Goal: Information Seeking & Learning: Find specific fact

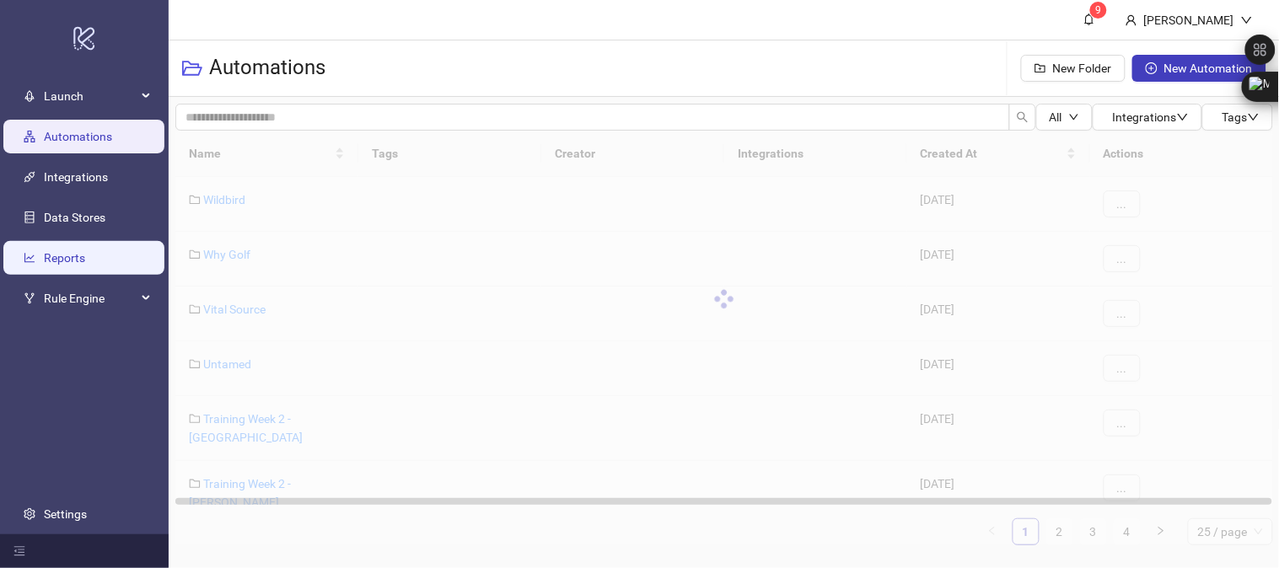
click at [64, 251] on link "Reports" at bounding box center [64, 257] width 41 height 13
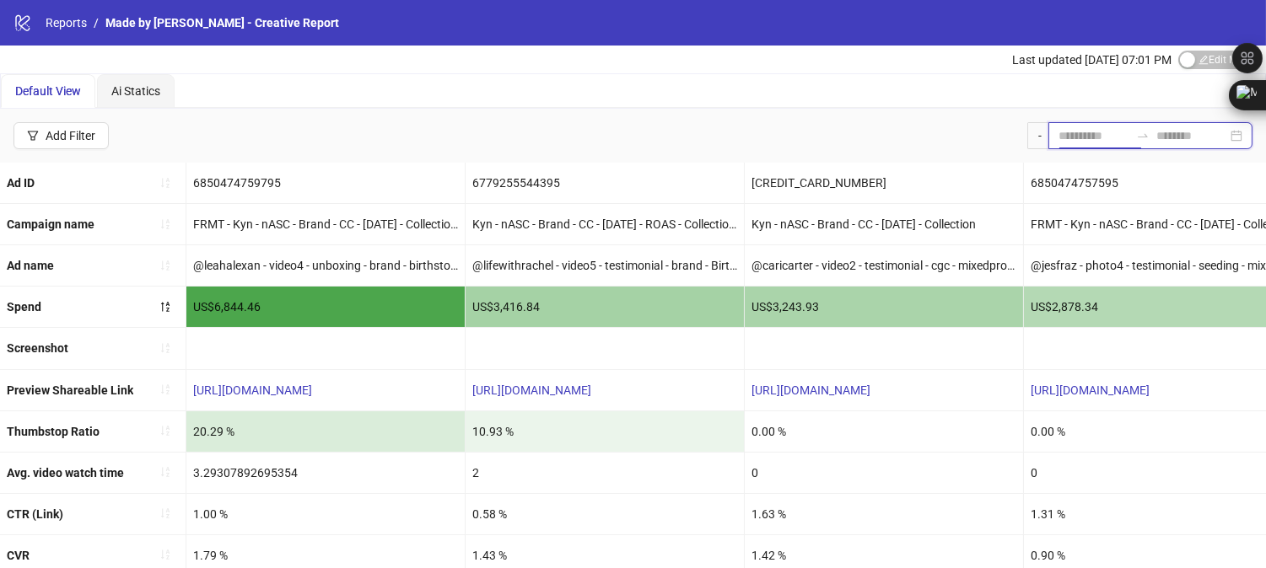
click at [1071, 140] on input at bounding box center [1093, 136] width 71 height 19
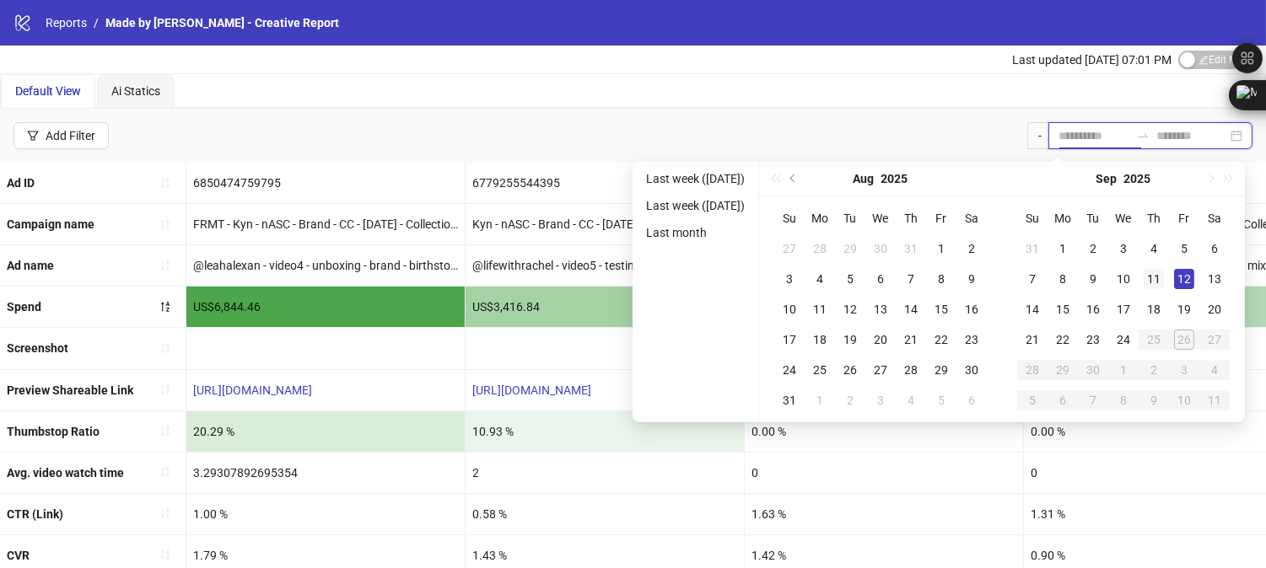
type input "**********"
click at [1164, 276] on div "11" at bounding box center [1154, 279] width 20 height 20
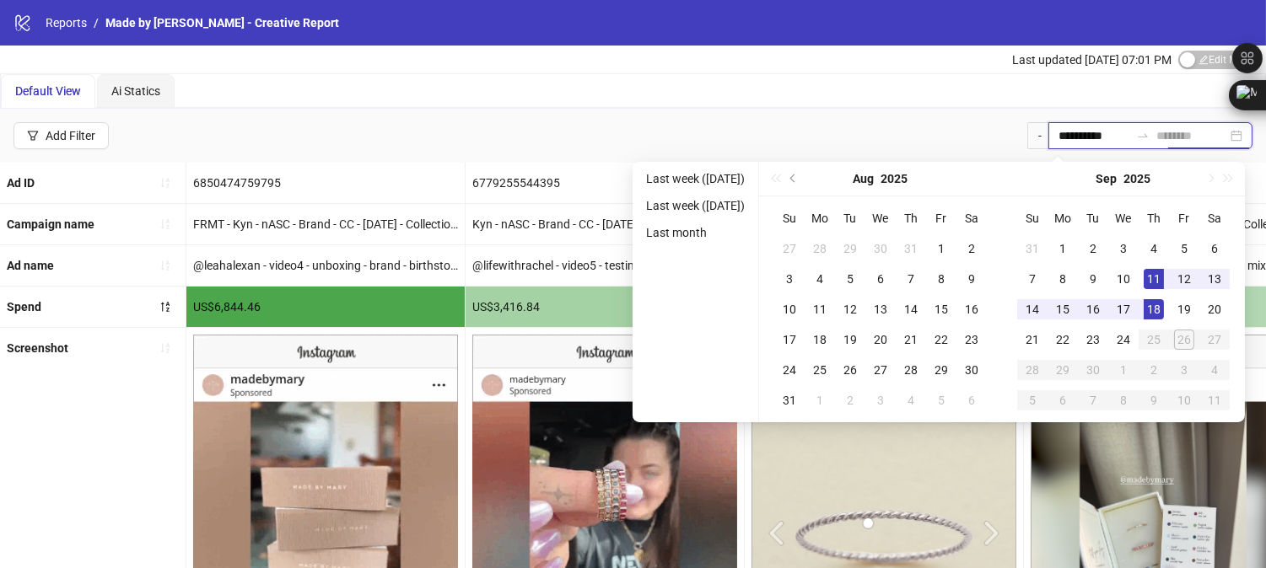
type input "**********"
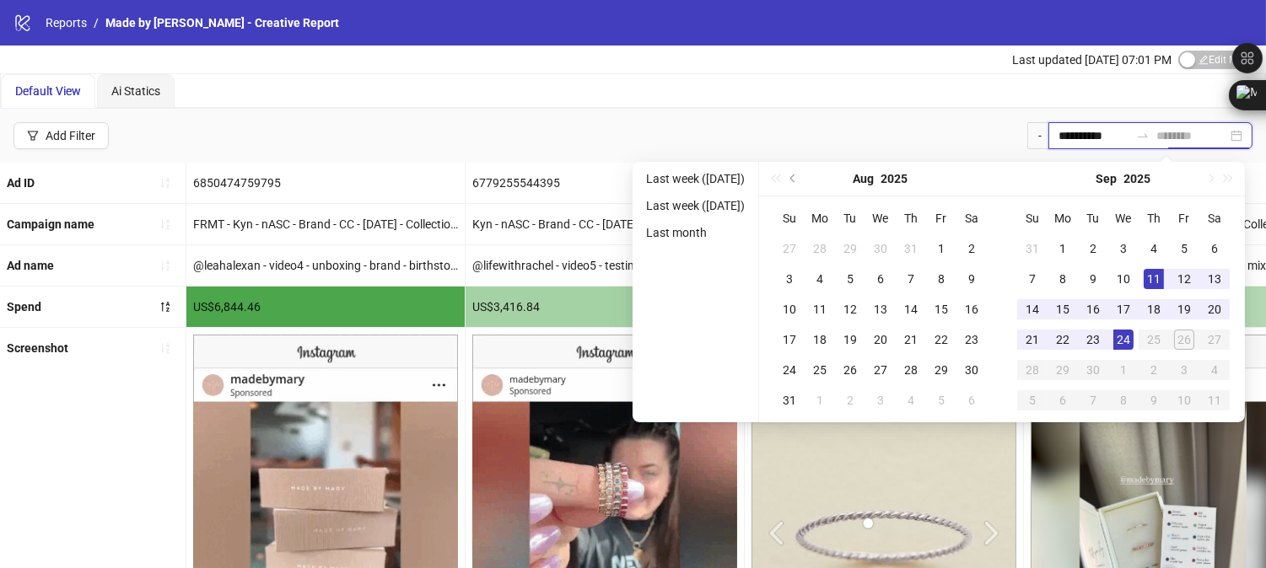
type input "**********"
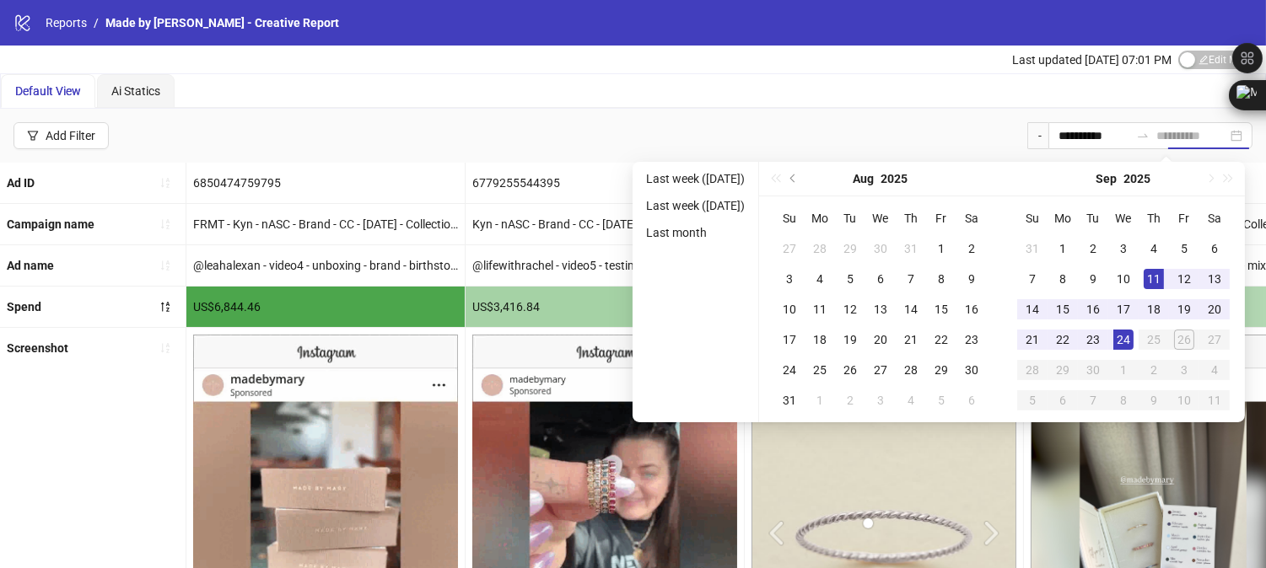
click at [1132, 342] on div "24" at bounding box center [1123, 340] width 20 height 20
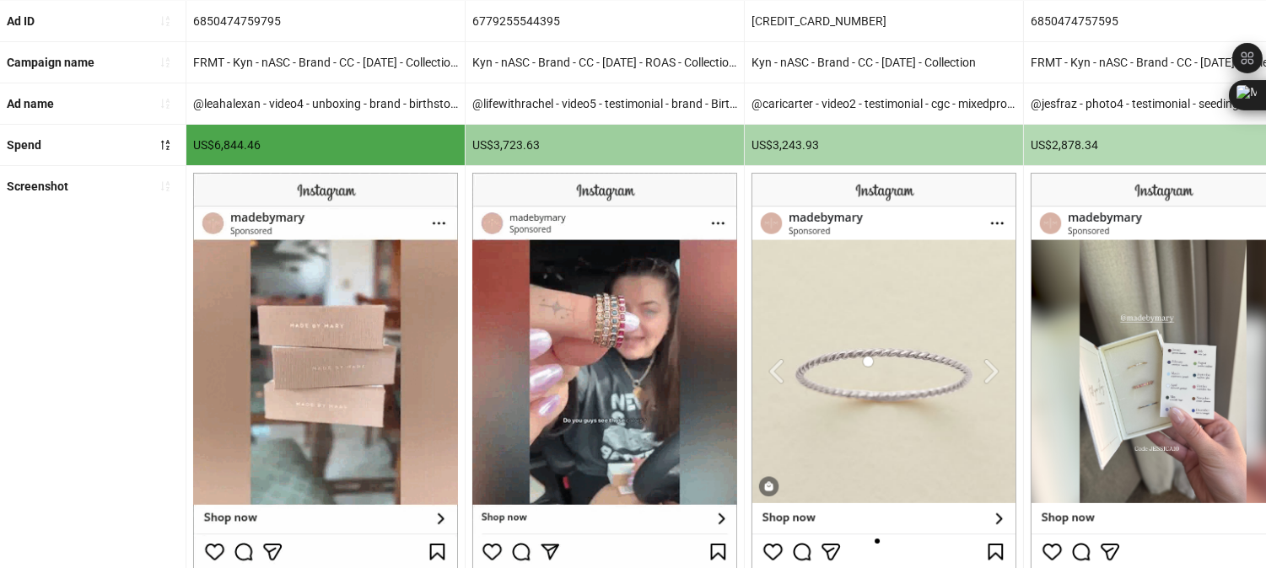
scroll to position [23, 0]
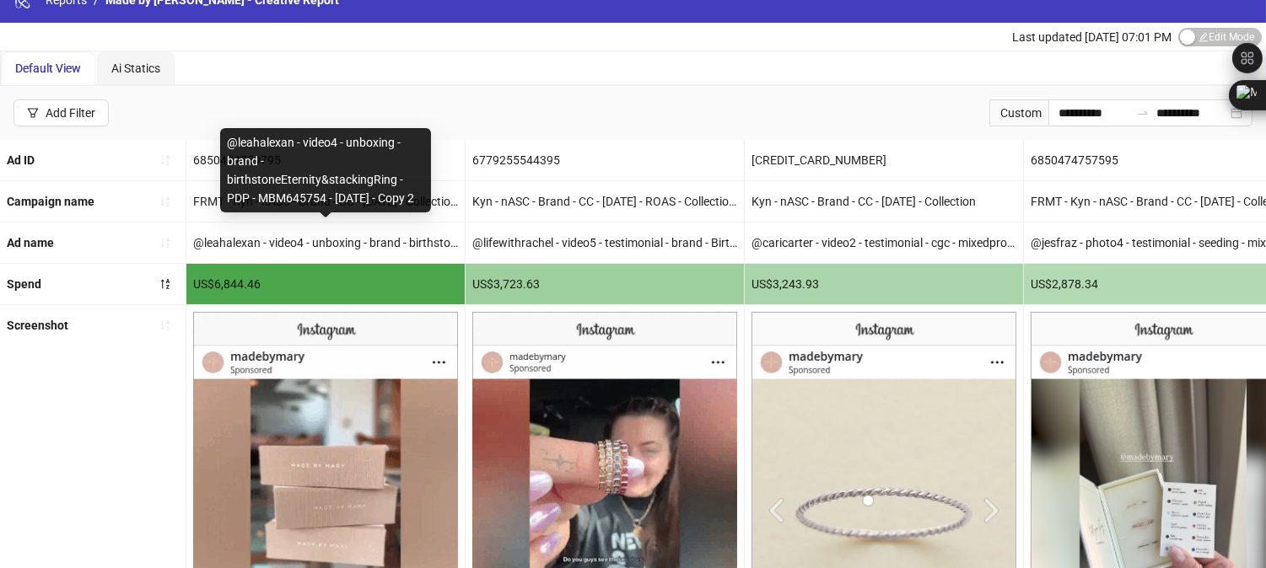
drag, startPoint x: 229, startPoint y: 118, endPoint x: 237, endPoint y: 195, distance: 77.1
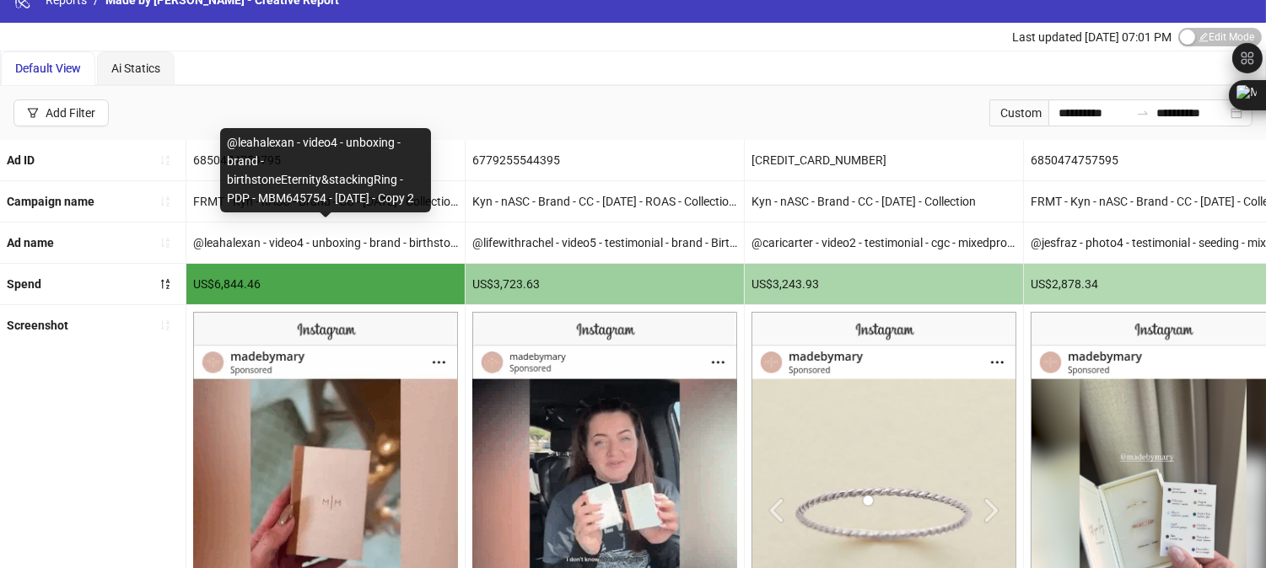
click at [237, 195] on div "@leahalexan - video4 - unboxing - brand - birthstoneEternity&stackingRing - PDP…" at bounding box center [325, 170] width 211 height 84
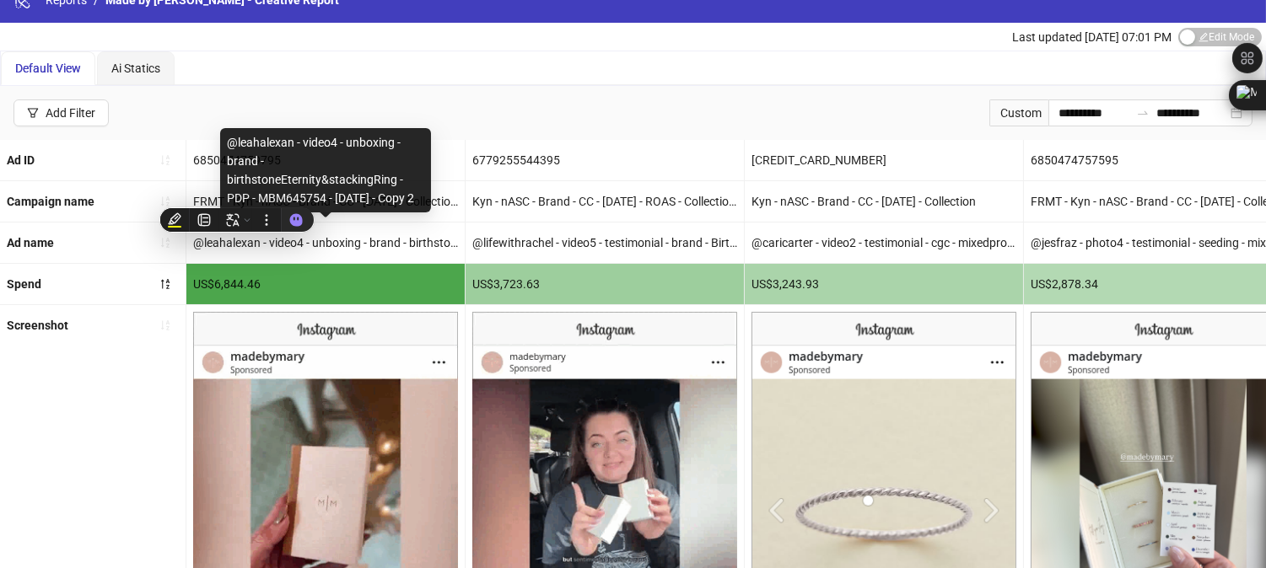
copy div "@leahalexan - video4 - unboxing - brand - birthstoneEternity&stackingRing - PDP…"
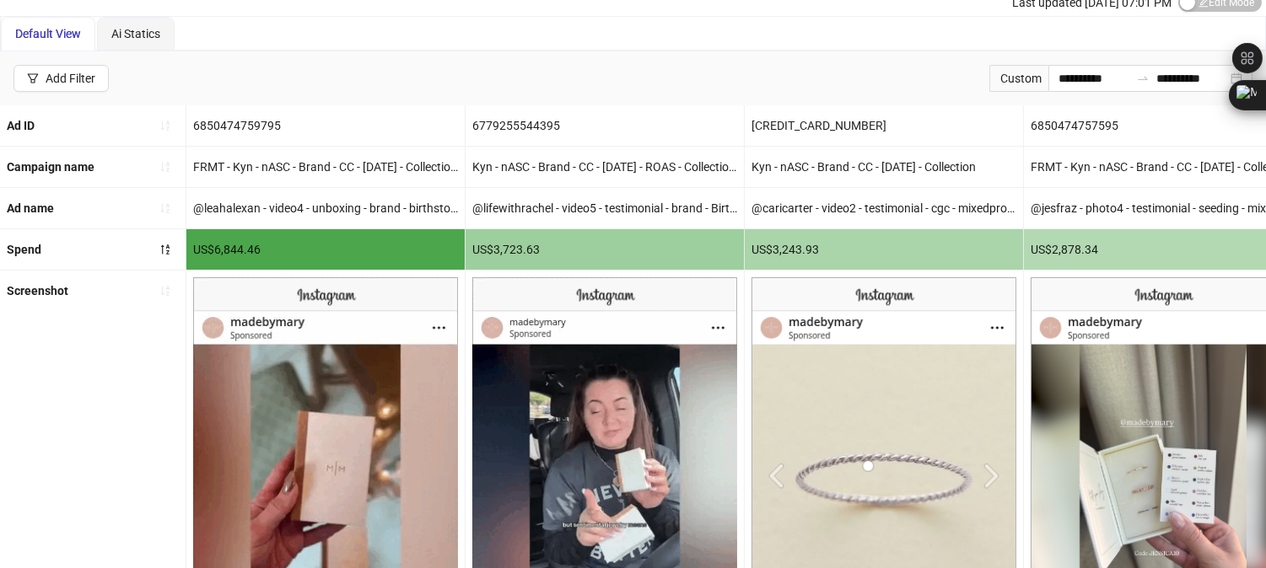
scroll to position [0, 0]
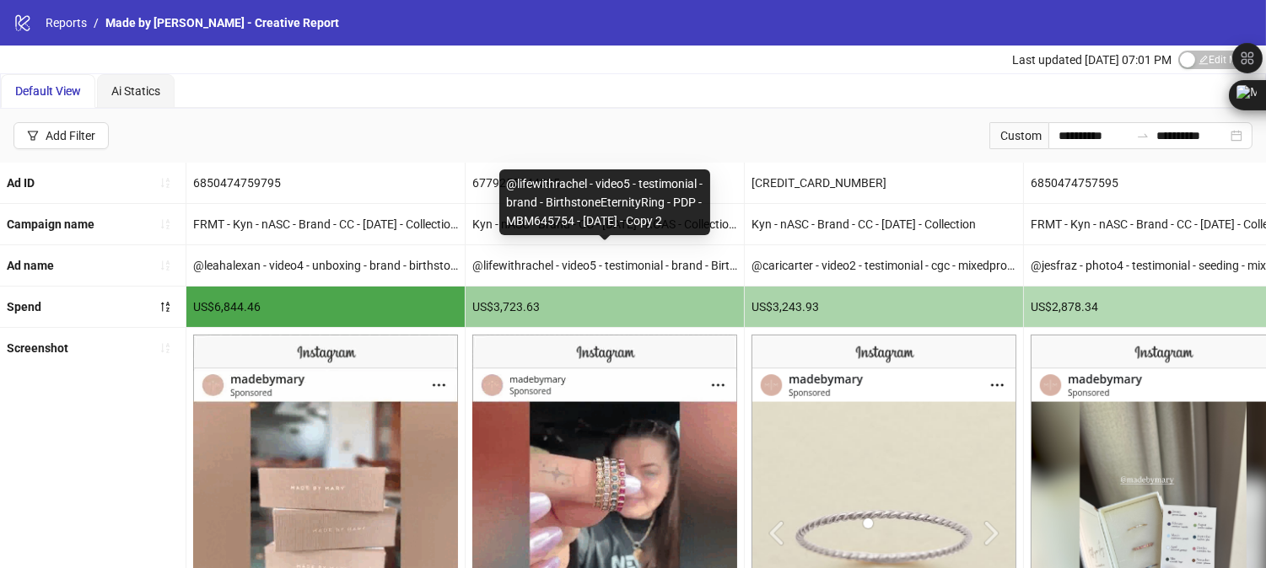
drag, startPoint x: 509, startPoint y: 187, endPoint x: 687, endPoint y: 234, distance: 184.7
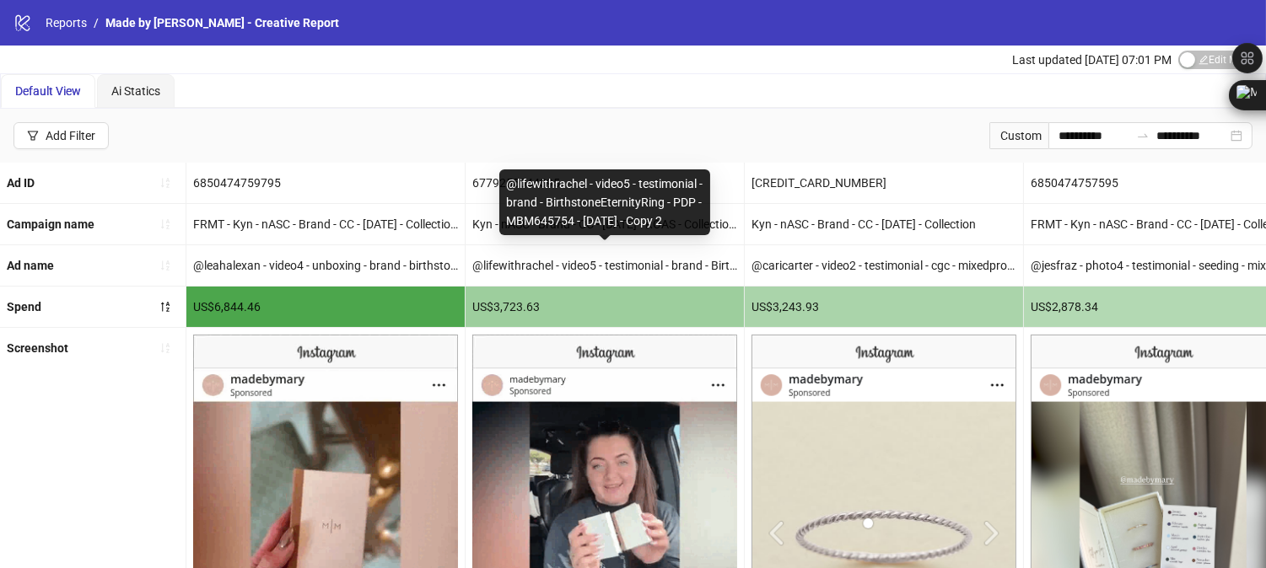
click at [687, 234] on div "@lifewithrachel - video5 - testimonial - brand - BirthstoneEternityRing - PDP -…" at bounding box center [604, 203] width 211 height 66
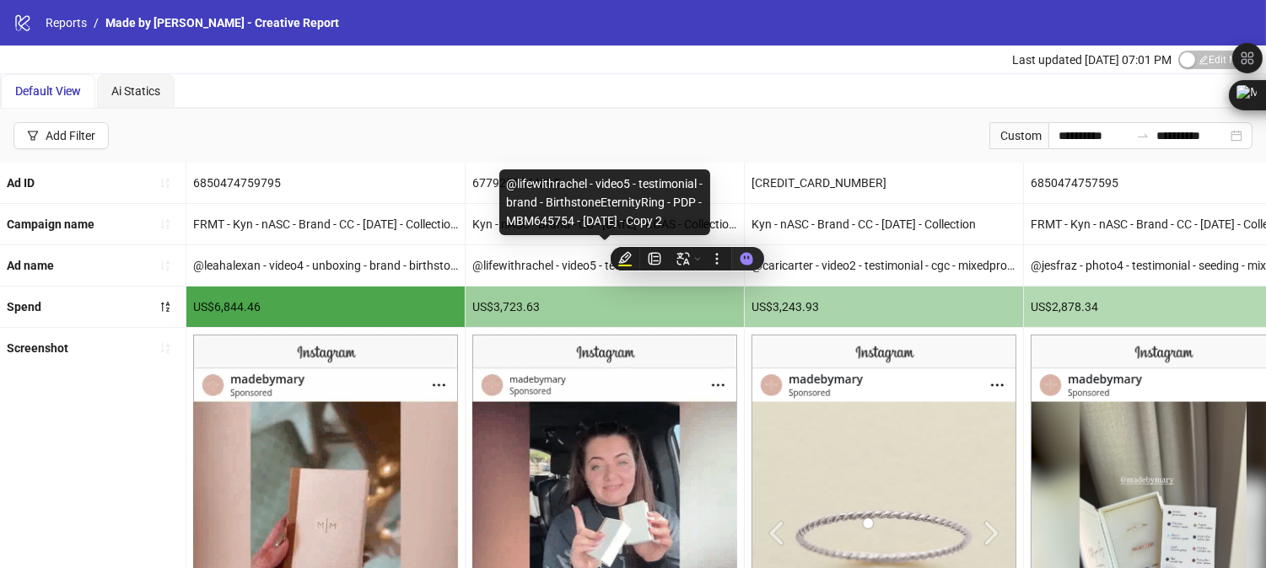
copy div "@lifewithrachel - video5 - testimonial - brand - BirthstoneEternityRing - PDP -…"
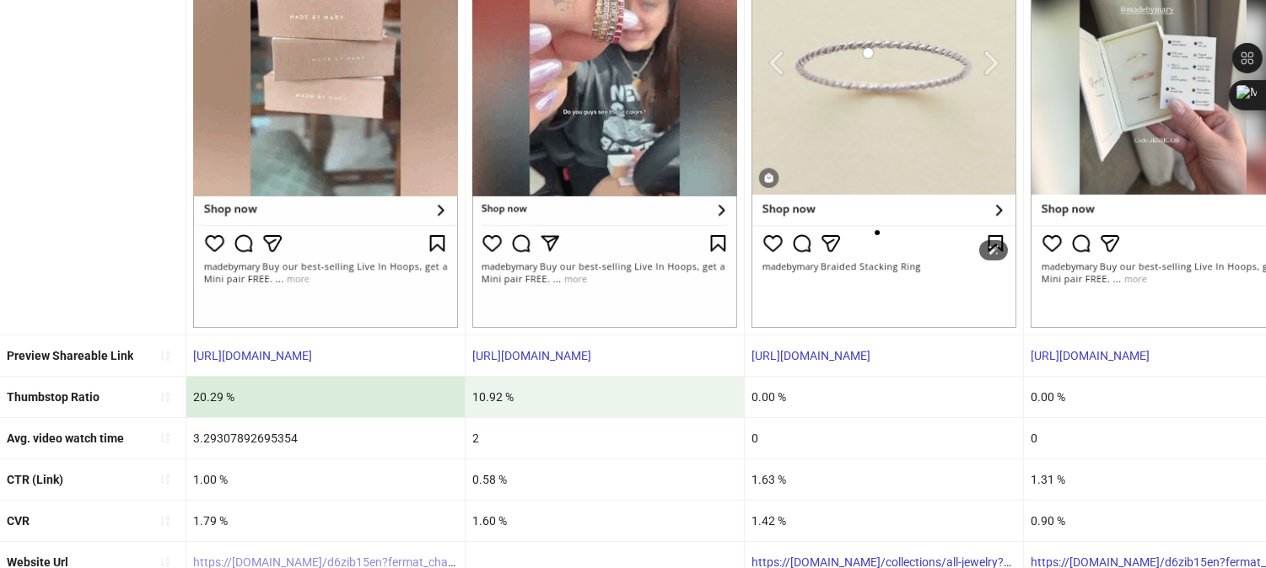
scroll to position [528, 0]
